Goal: Browse casually

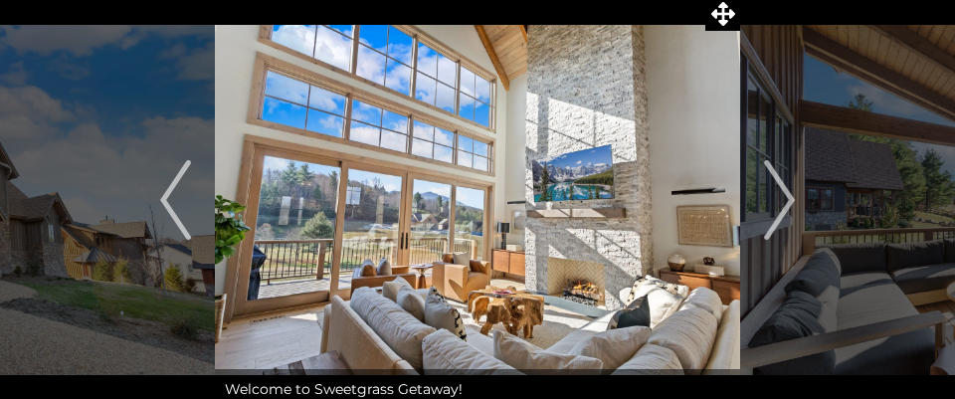
scroll to position [98, 0]
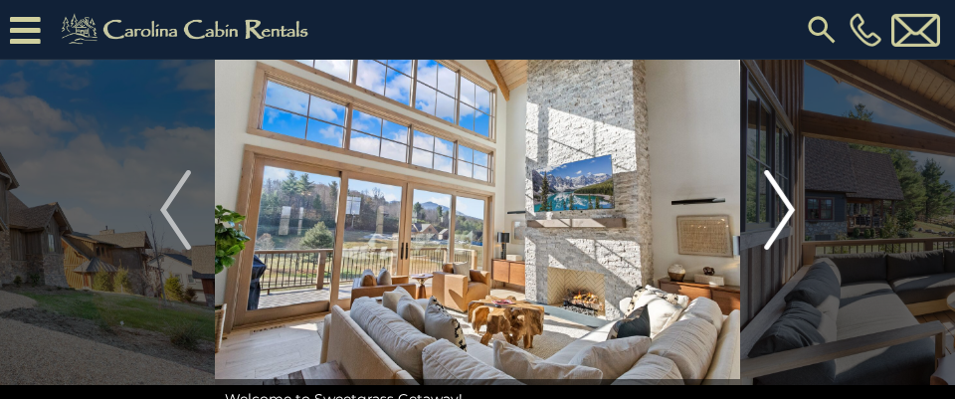
click at [791, 210] on img "Next" at bounding box center [779, 210] width 30 height 80
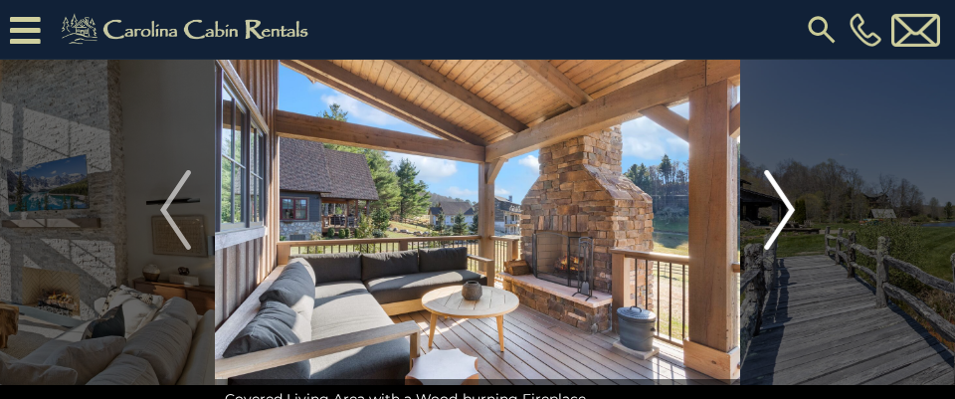
click at [791, 210] on img "Next" at bounding box center [779, 210] width 30 height 80
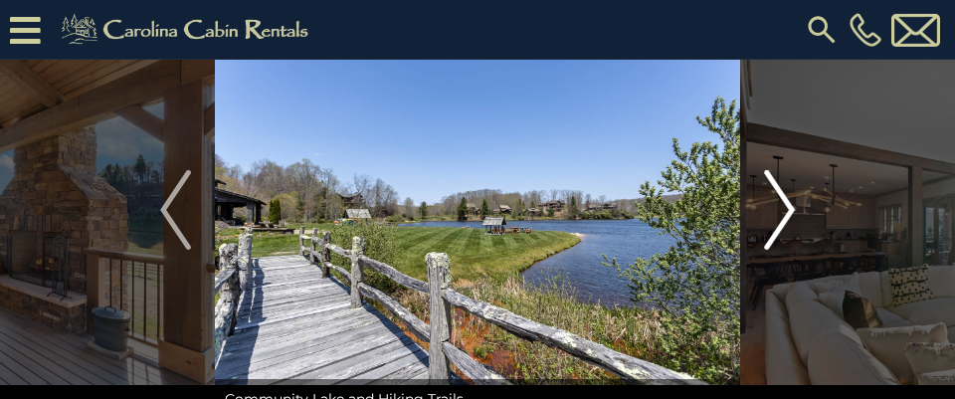
click at [791, 210] on img "Next" at bounding box center [779, 210] width 30 height 80
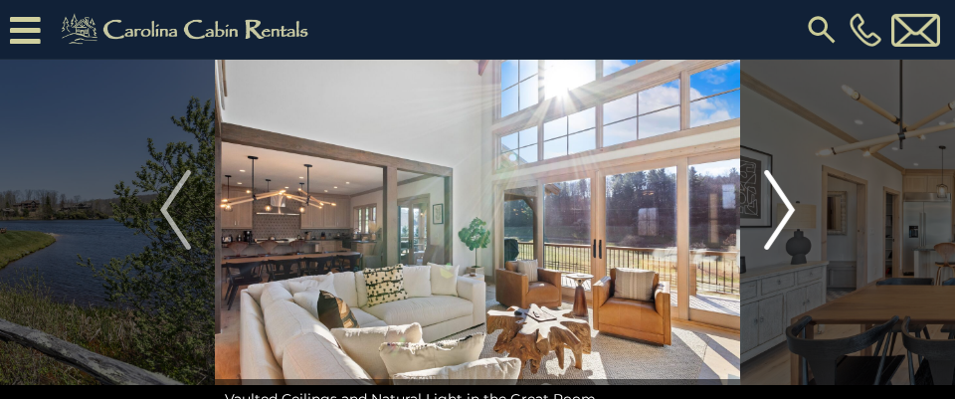
click at [792, 210] on img "Next" at bounding box center [779, 210] width 30 height 80
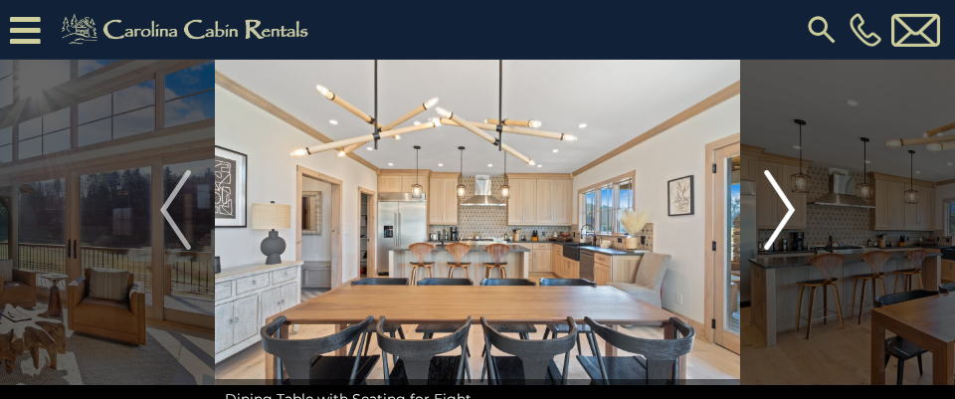
click at [793, 210] on img "Next" at bounding box center [779, 210] width 30 height 80
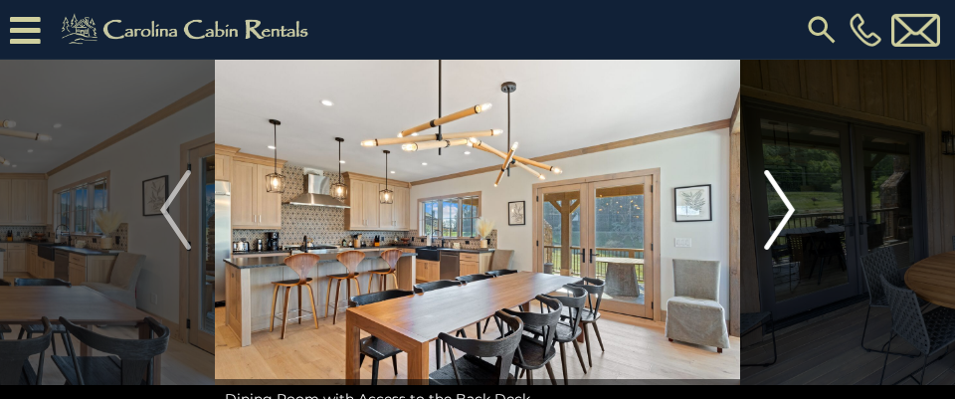
click at [793, 210] on img "Next" at bounding box center [779, 210] width 30 height 80
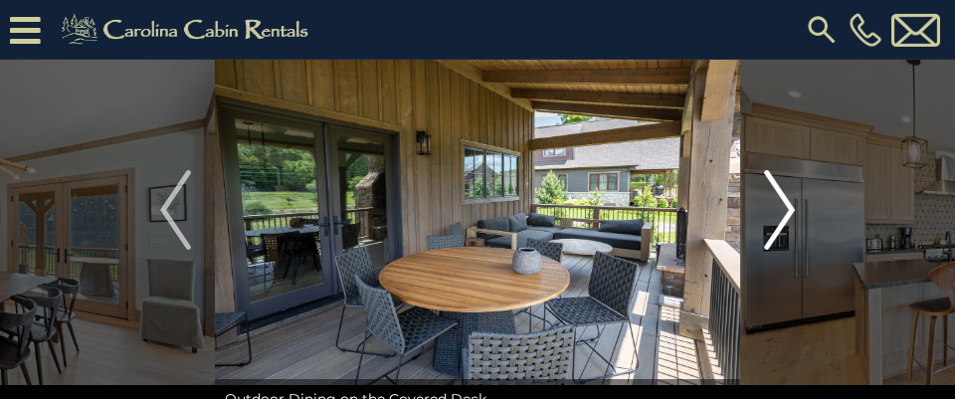
click at [793, 210] on img "Next" at bounding box center [779, 210] width 30 height 80
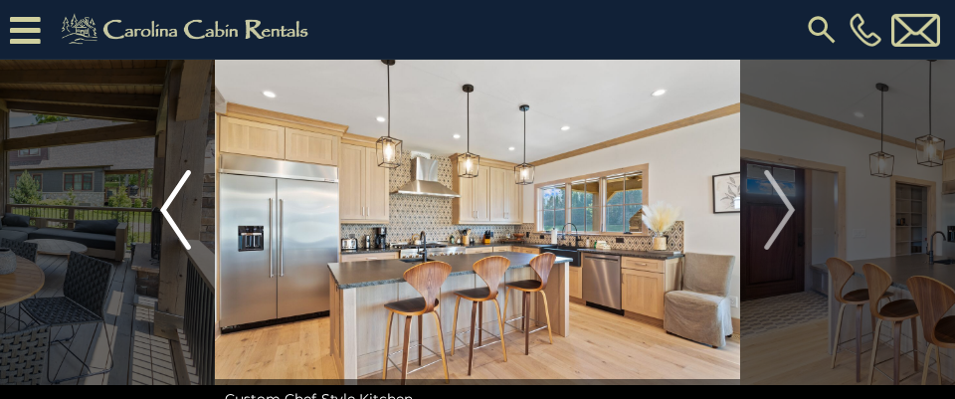
click at [167, 215] on img "Previous" at bounding box center [175, 210] width 30 height 80
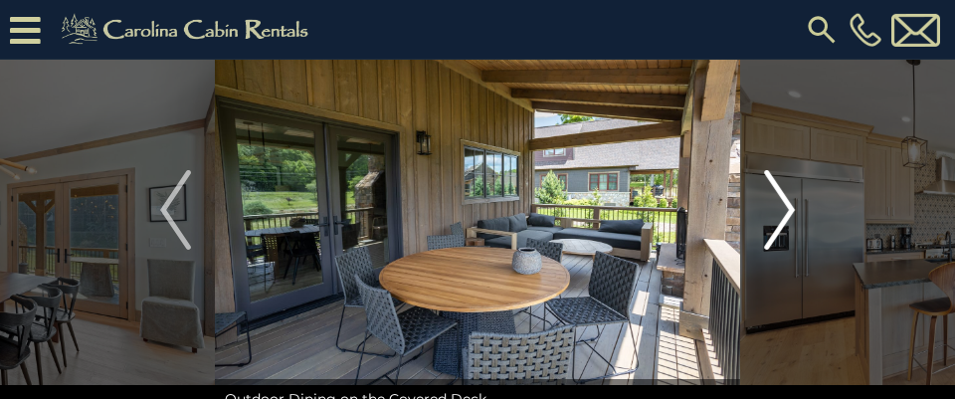
click at [792, 204] on img "Next" at bounding box center [779, 210] width 30 height 80
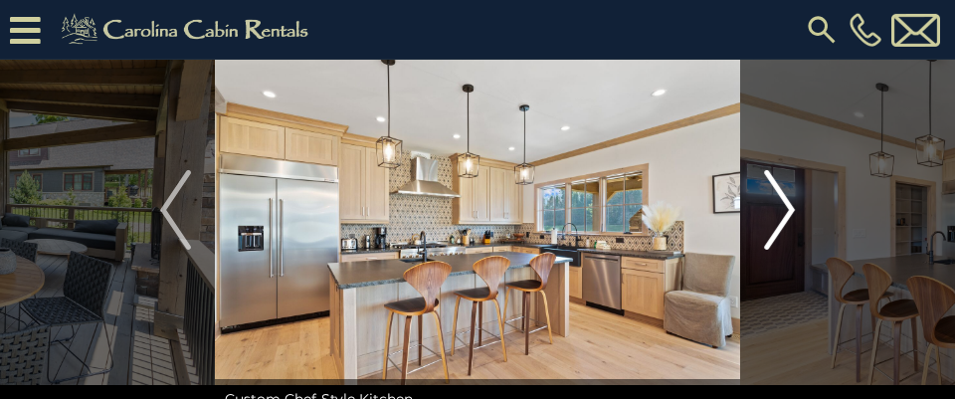
click at [791, 205] on img "Next" at bounding box center [779, 210] width 30 height 80
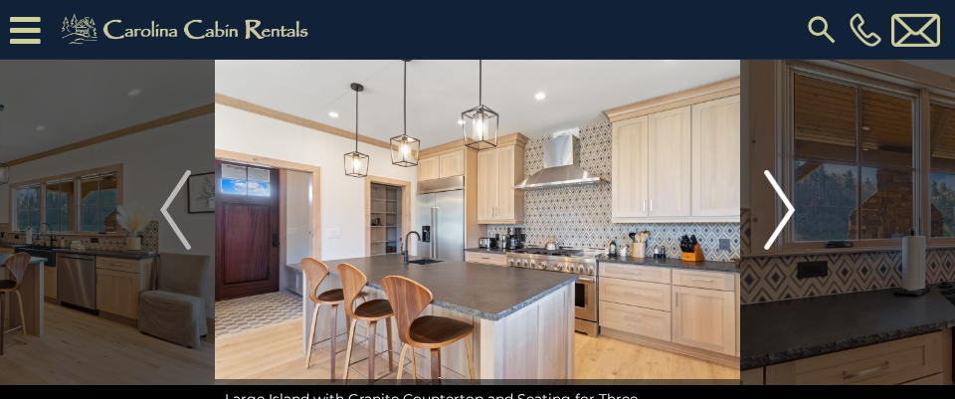
click at [791, 205] on img "Next" at bounding box center [779, 210] width 30 height 80
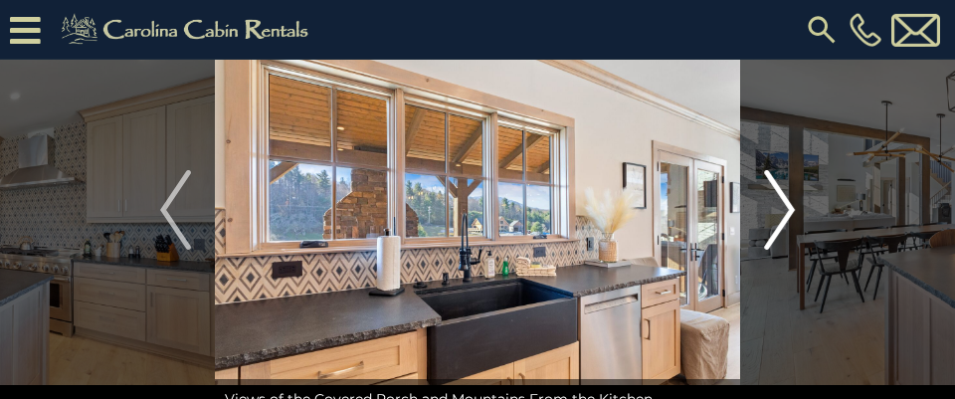
click at [791, 205] on img "Next" at bounding box center [779, 210] width 30 height 80
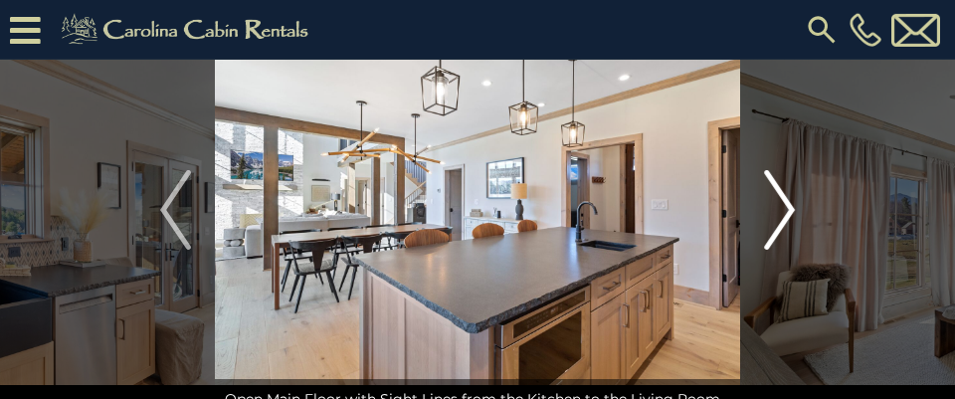
click at [791, 205] on img "Next" at bounding box center [779, 210] width 30 height 80
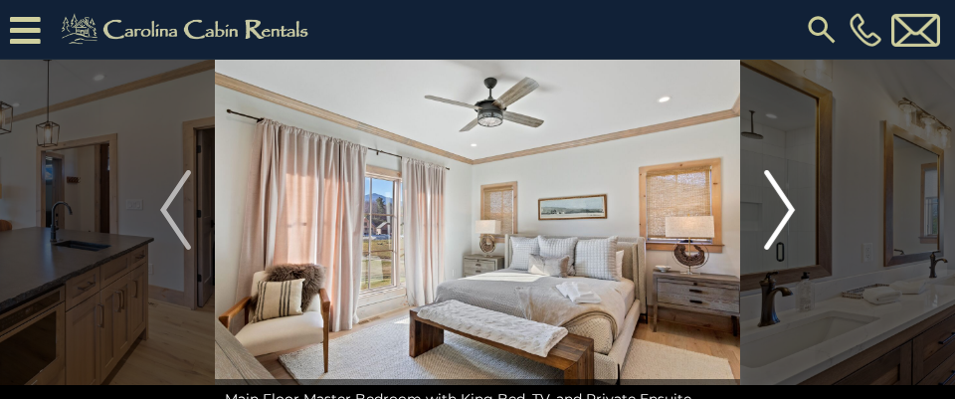
click at [791, 205] on img "Next" at bounding box center [779, 210] width 30 height 80
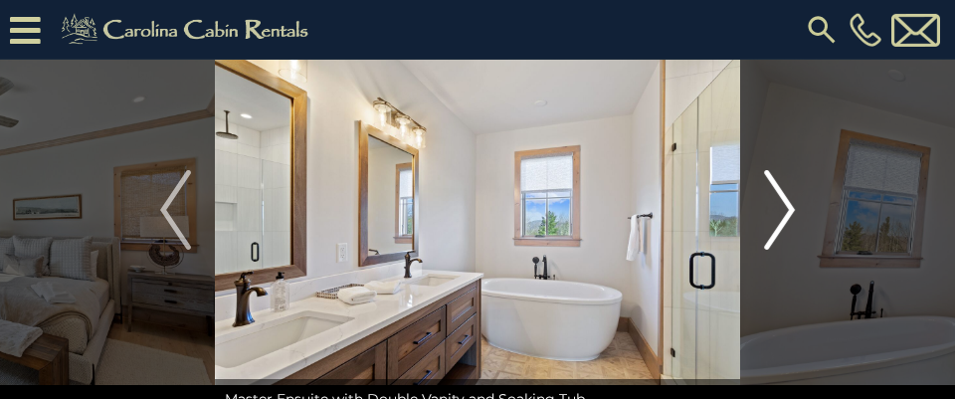
click at [791, 205] on img "Next" at bounding box center [779, 210] width 30 height 80
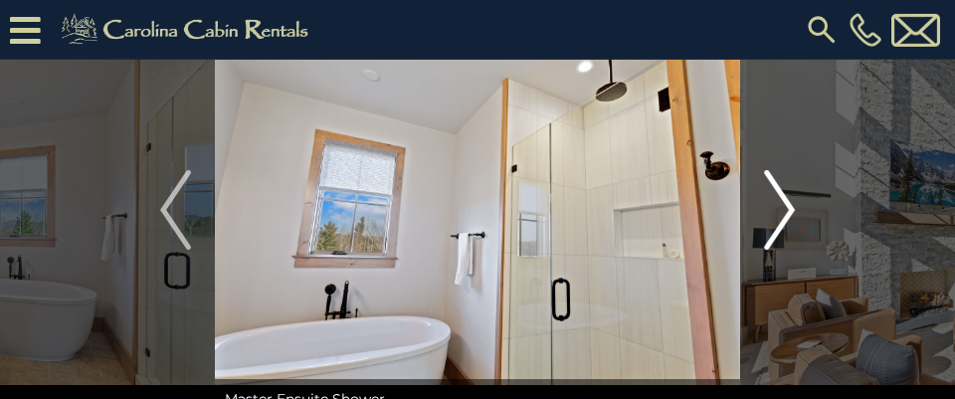
click at [791, 205] on img "Next" at bounding box center [779, 210] width 30 height 80
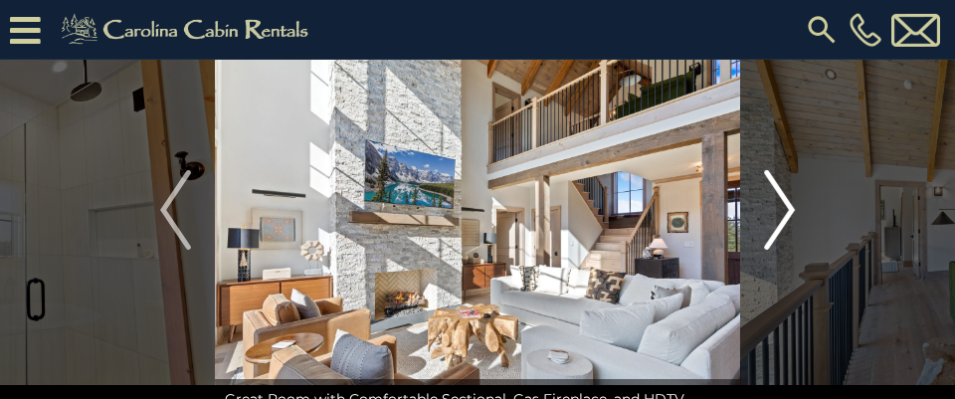
click at [791, 205] on img "Next" at bounding box center [779, 210] width 30 height 80
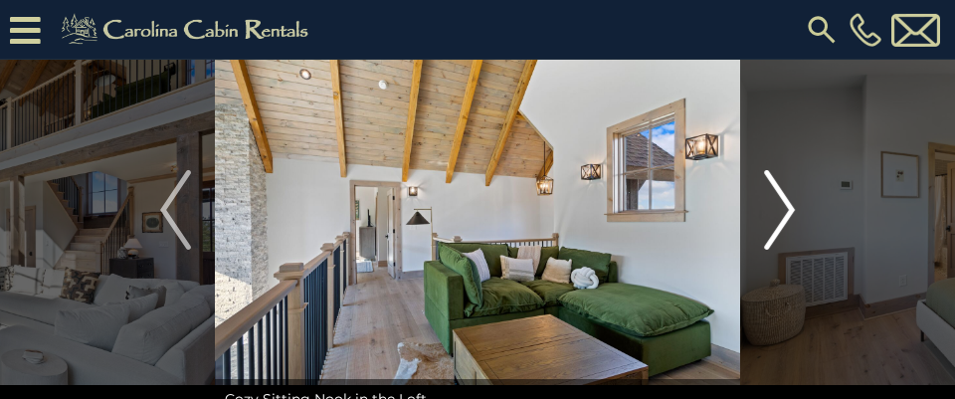
click at [791, 205] on img "Next" at bounding box center [779, 210] width 30 height 80
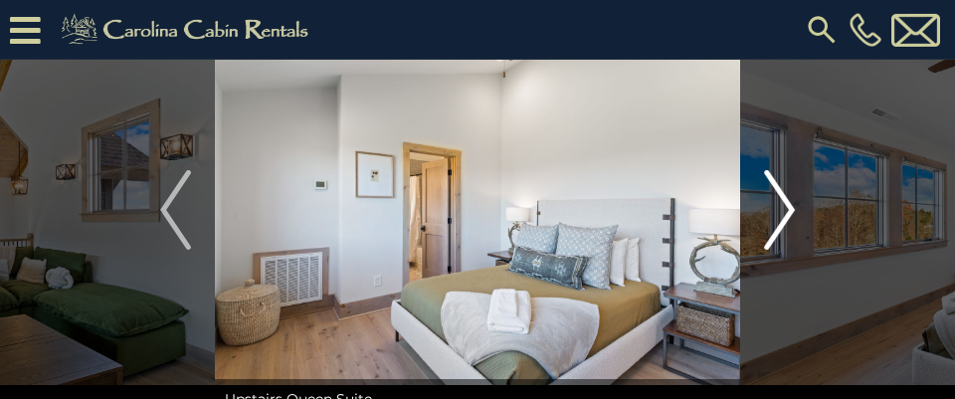
click at [791, 205] on img "Next" at bounding box center [779, 210] width 30 height 80
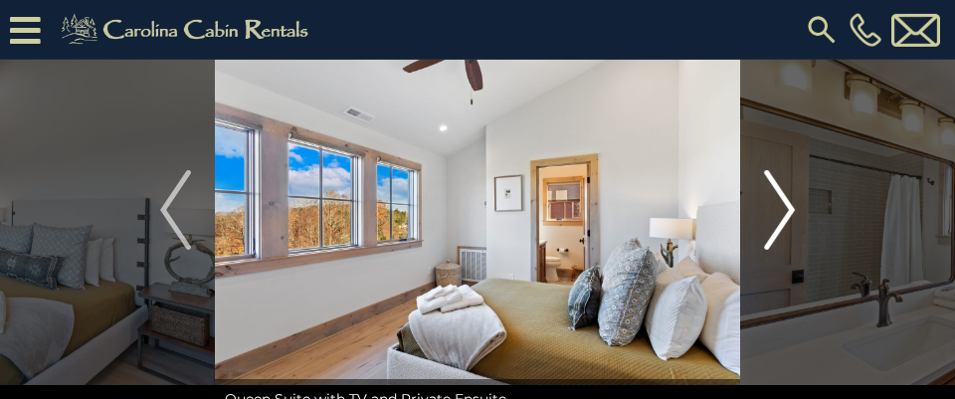
click at [791, 205] on img "Next" at bounding box center [779, 210] width 30 height 80
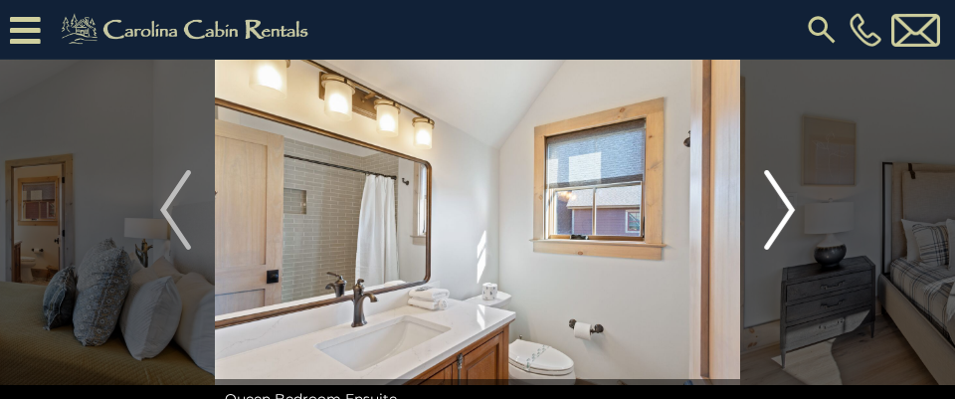
click at [791, 205] on img "Next" at bounding box center [779, 210] width 30 height 80
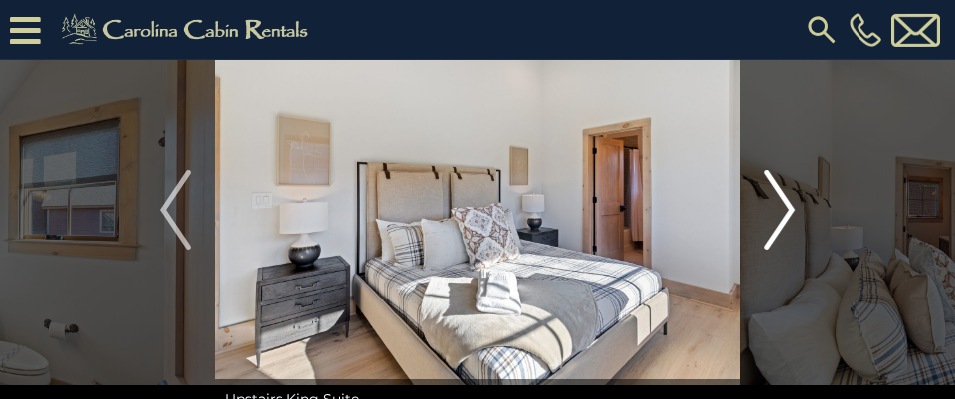
click at [791, 205] on img "Next" at bounding box center [779, 210] width 30 height 80
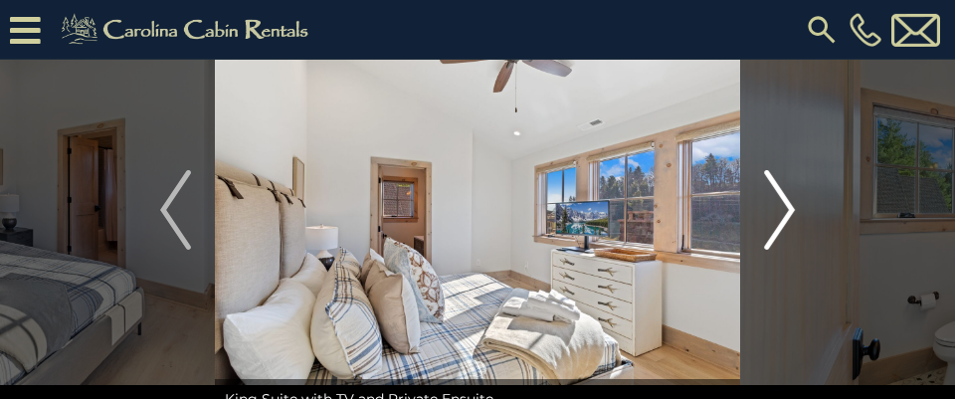
click at [792, 205] on img "Next" at bounding box center [779, 210] width 30 height 80
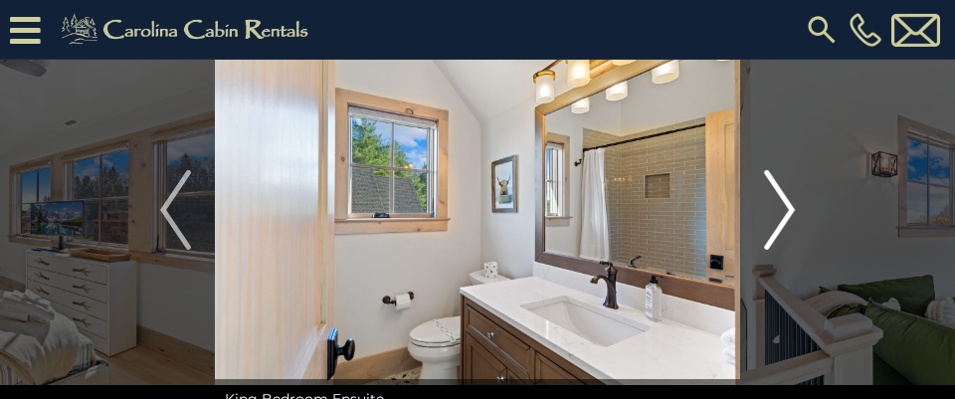
click at [792, 205] on img "Next" at bounding box center [779, 210] width 30 height 80
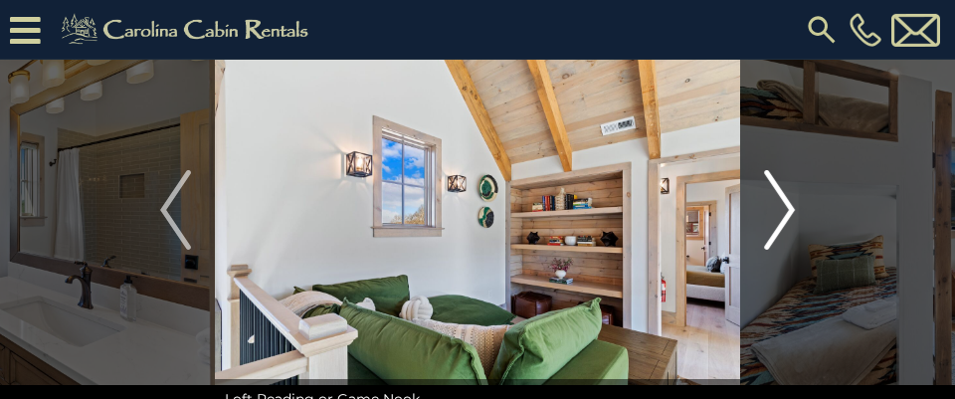
click at [792, 205] on img "Next" at bounding box center [779, 210] width 30 height 80
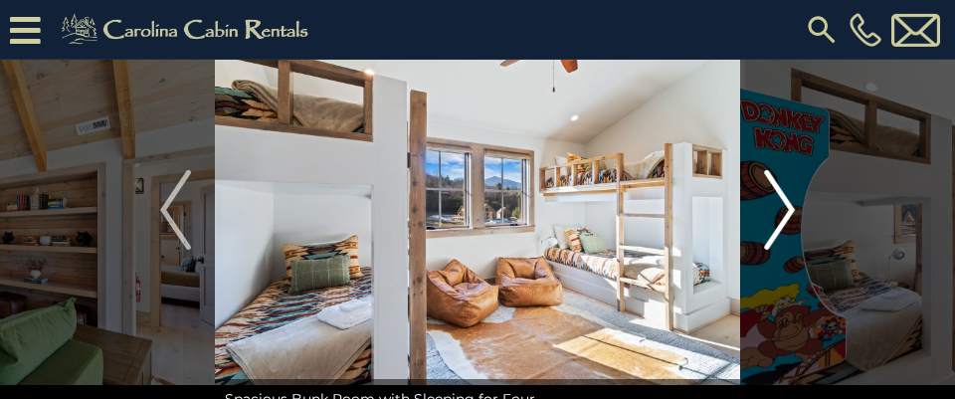
click at [792, 205] on img "Next" at bounding box center [779, 210] width 30 height 80
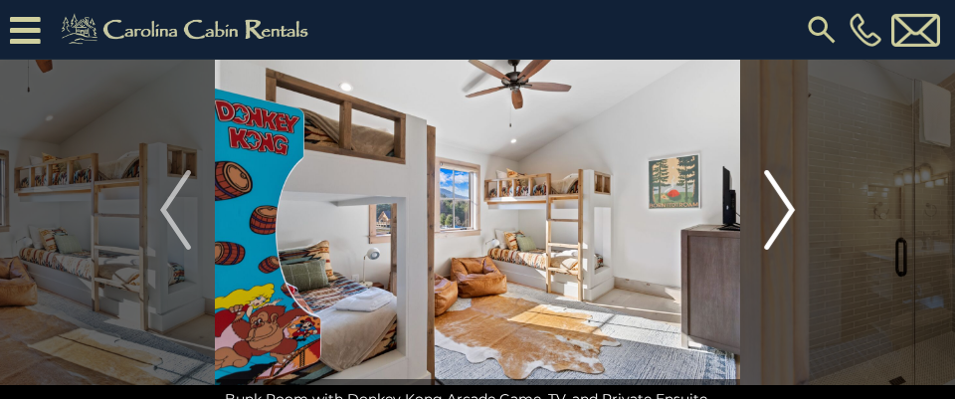
click at [792, 205] on img "Next" at bounding box center [779, 210] width 30 height 80
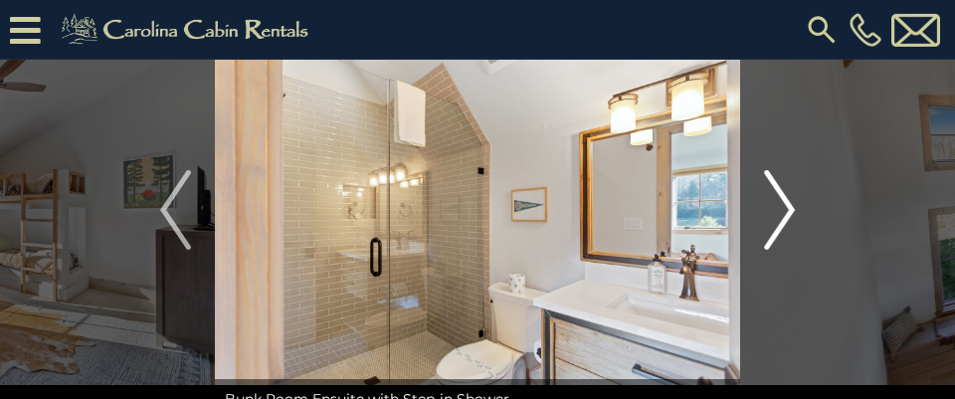
click at [792, 205] on img "Next" at bounding box center [779, 210] width 30 height 80
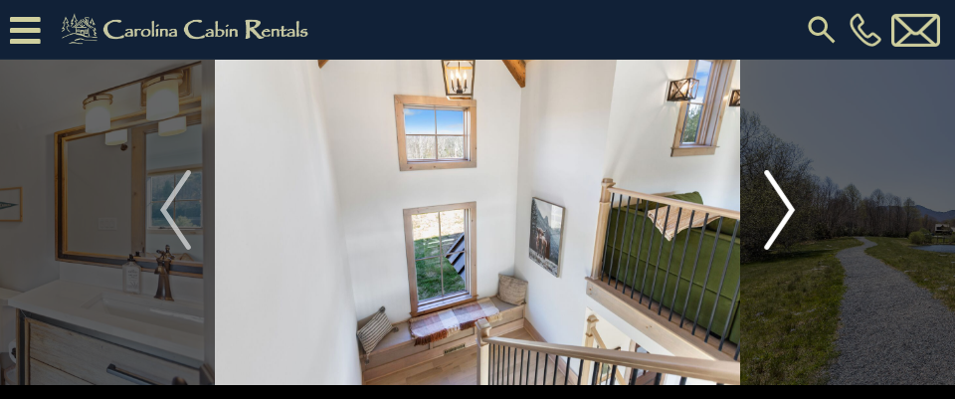
click at [792, 205] on img "Next" at bounding box center [779, 210] width 30 height 80
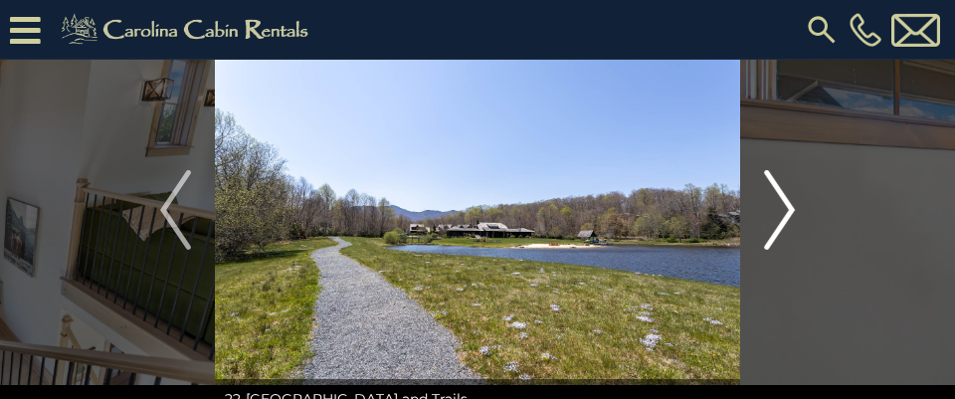
click at [792, 205] on img "Next" at bounding box center [779, 210] width 30 height 80
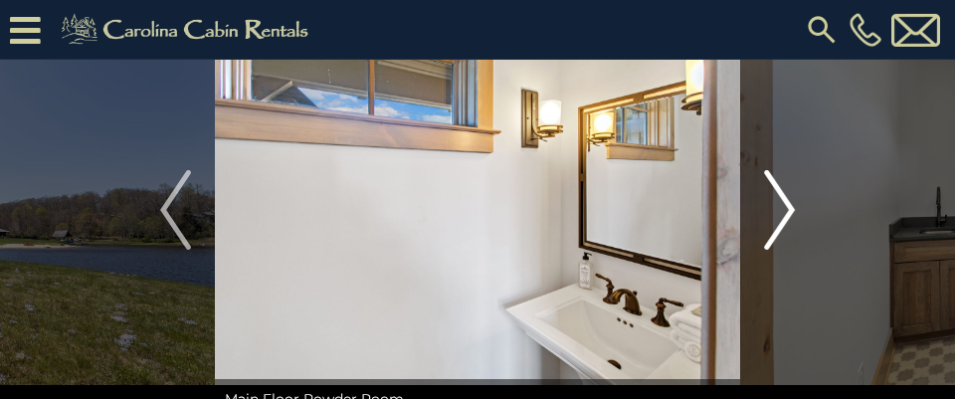
click at [792, 205] on img "Next" at bounding box center [779, 210] width 30 height 80
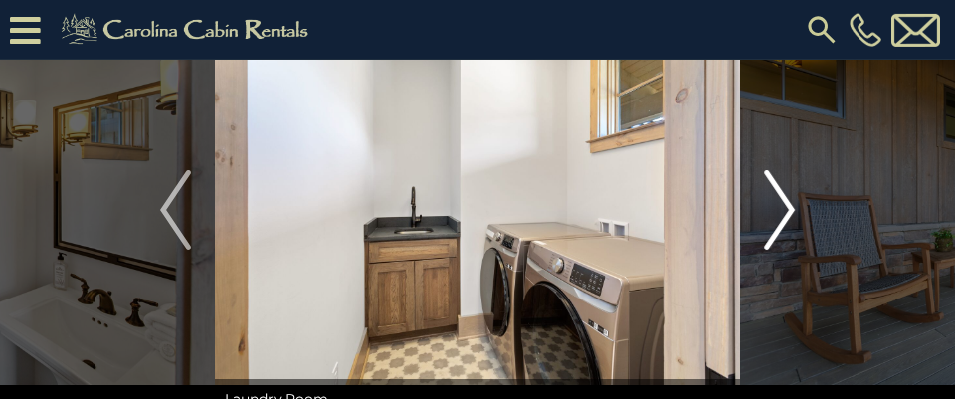
click at [793, 205] on img "Next" at bounding box center [779, 210] width 30 height 80
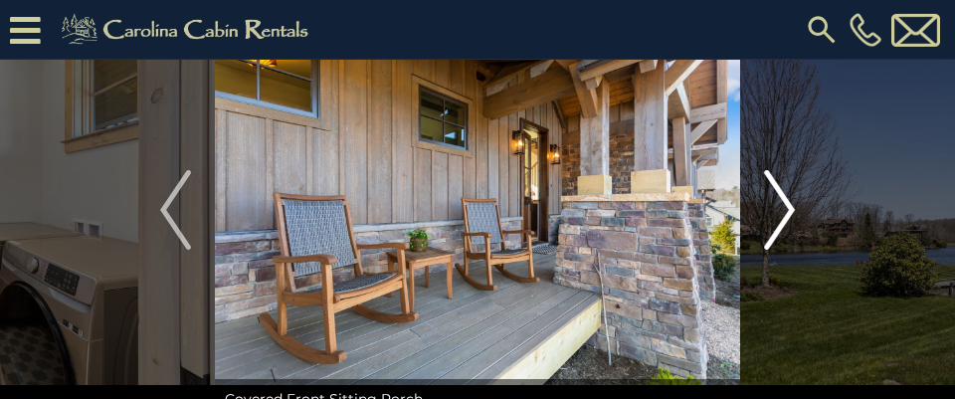
click at [793, 205] on img "Next" at bounding box center [779, 210] width 30 height 80
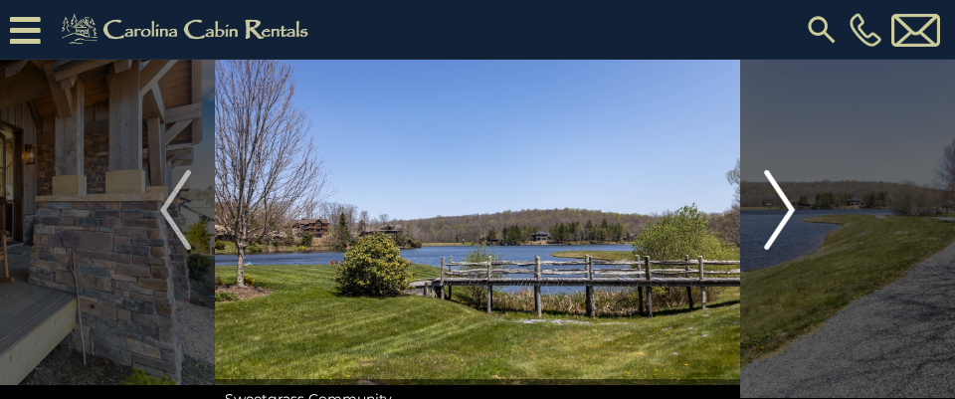
click at [793, 205] on img "Next" at bounding box center [779, 210] width 30 height 80
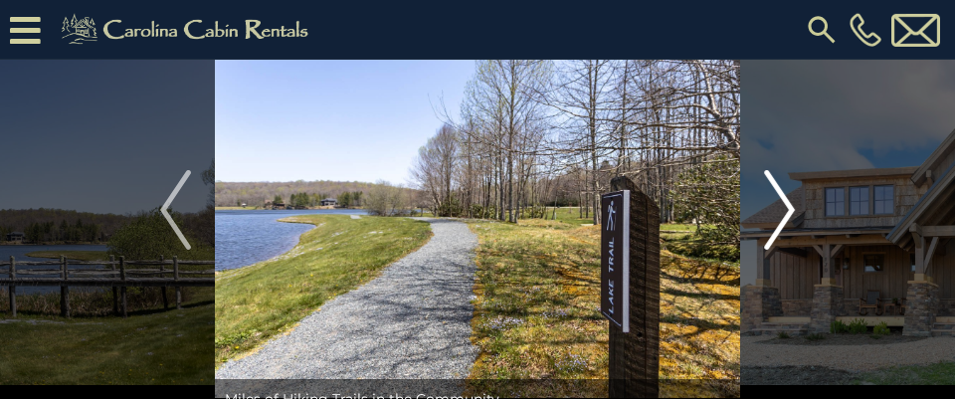
click at [793, 205] on img "Next" at bounding box center [779, 210] width 30 height 80
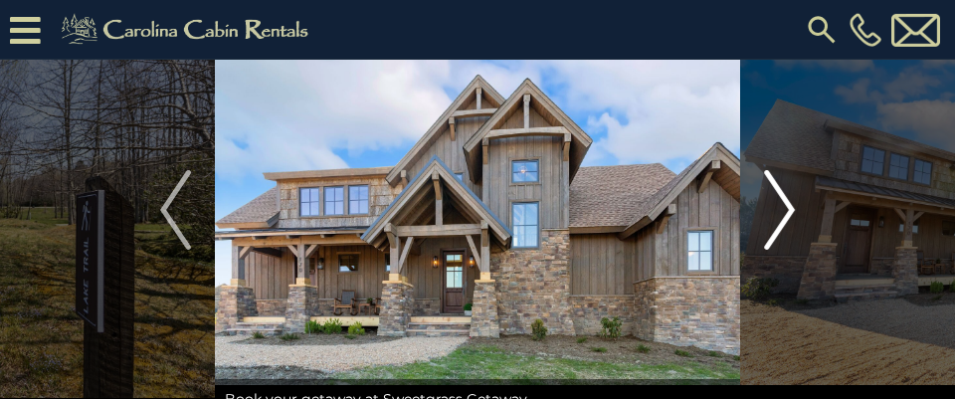
click at [793, 205] on img "Next" at bounding box center [779, 210] width 30 height 80
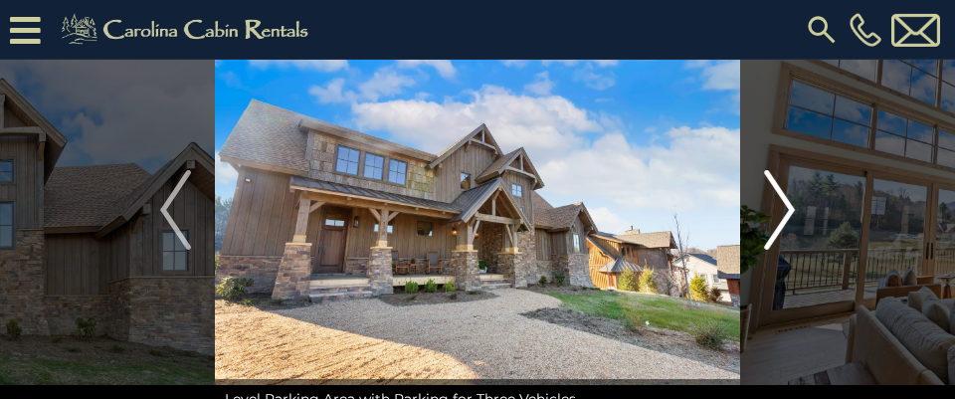
click at [793, 205] on img "Next" at bounding box center [779, 210] width 30 height 80
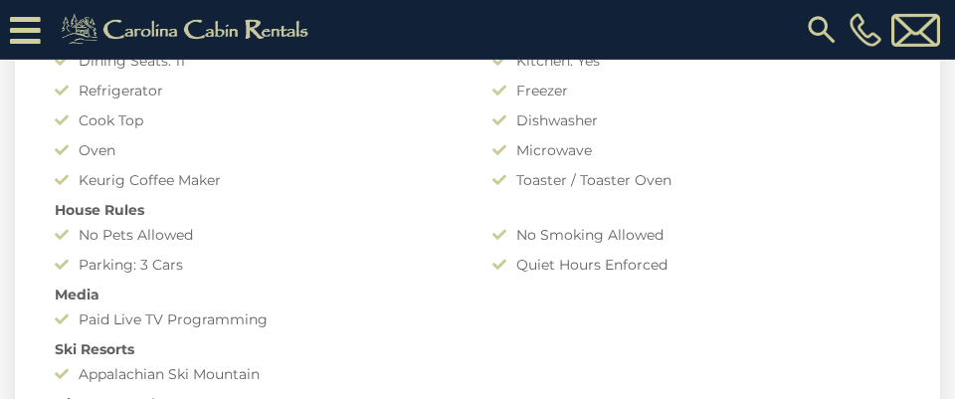
scroll to position [4477, 0]
